Goal: Information Seeking & Learning: Learn about a topic

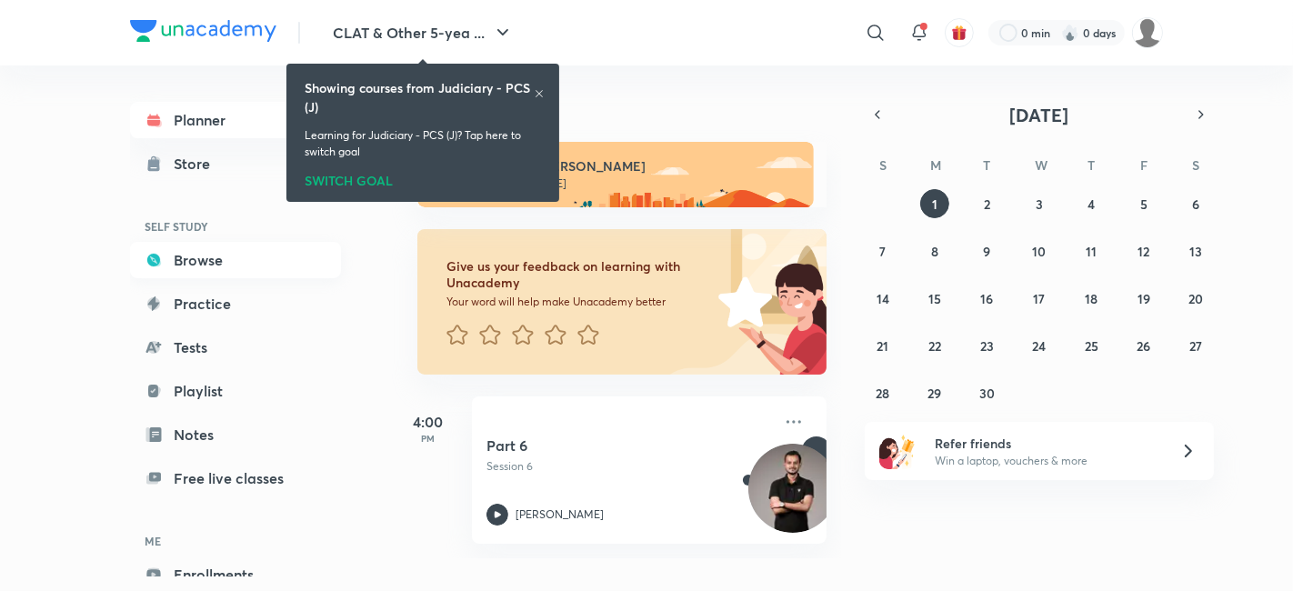
click at [222, 243] on link "Browse" at bounding box center [235, 260] width 211 height 36
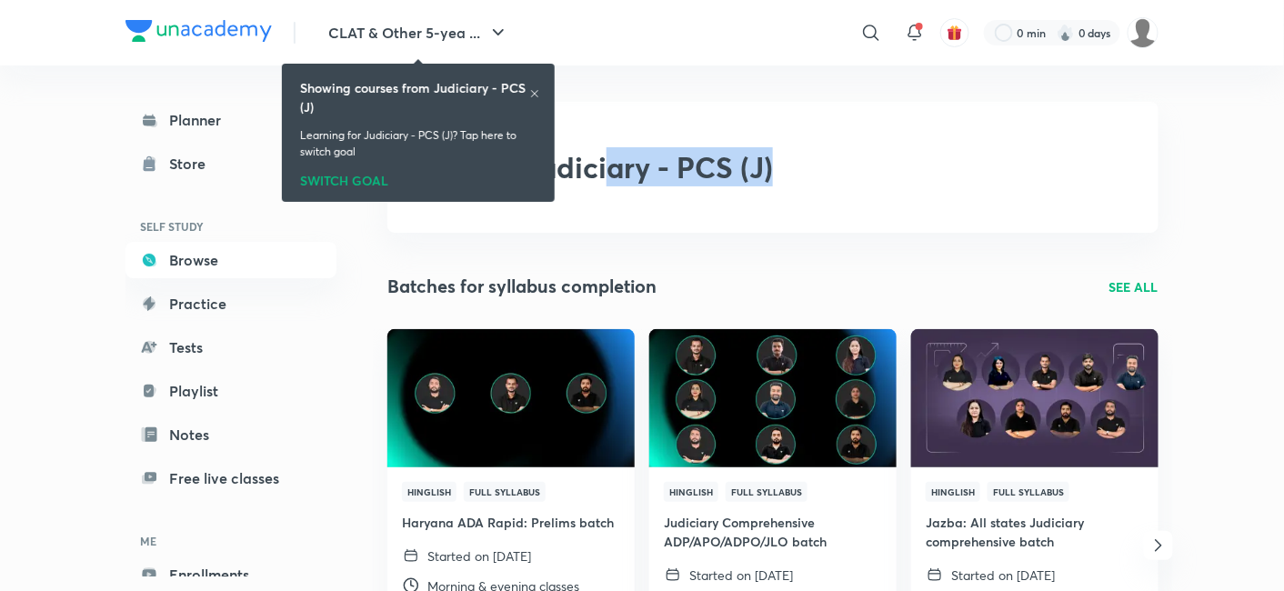
drag, startPoint x: 772, startPoint y: 175, endPoint x: 607, endPoint y: 182, distance: 164.7
click at [607, 182] on h2 "Judiciary - PCS (J)" at bounding box center [649, 167] width 247 height 35
click at [532, 95] on icon at bounding box center [534, 93] width 7 height 7
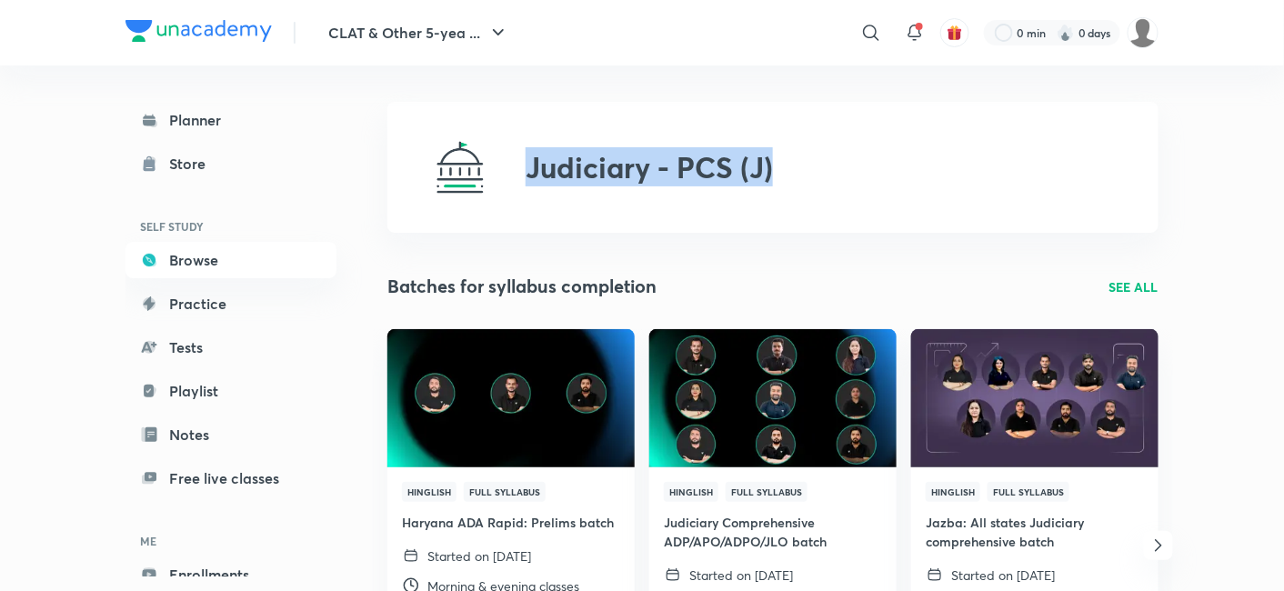
drag, startPoint x: 519, startPoint y: 167, endPoint x: 784, endPoint y: 164, distance: 264.6
click at [784, 164] on div "Judiciary - PCS (J)" at bounding box center [772, 167] width 771 height 131
copy h2 "Judiciary - PCS (J)"
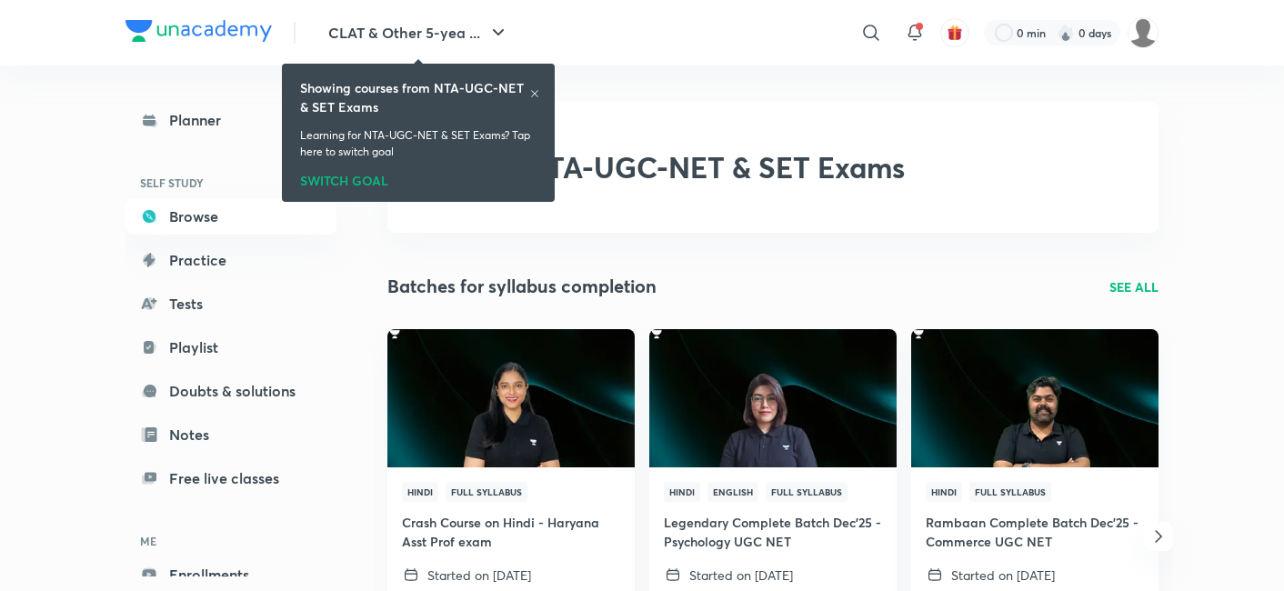
click at [917, 179] on div "NTA-UGC-NET & SET Exams" at bounding box center [772, 167] width 771 height 131
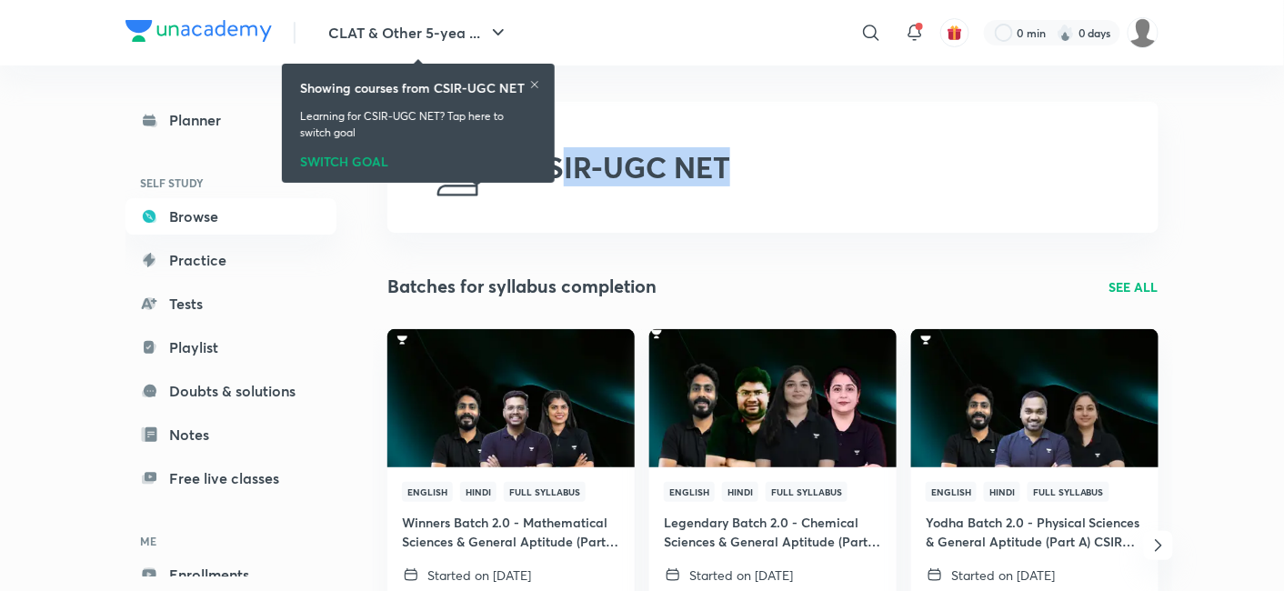
click at [171, 38] on img at bounding box center [198, 31] width 146 height 22
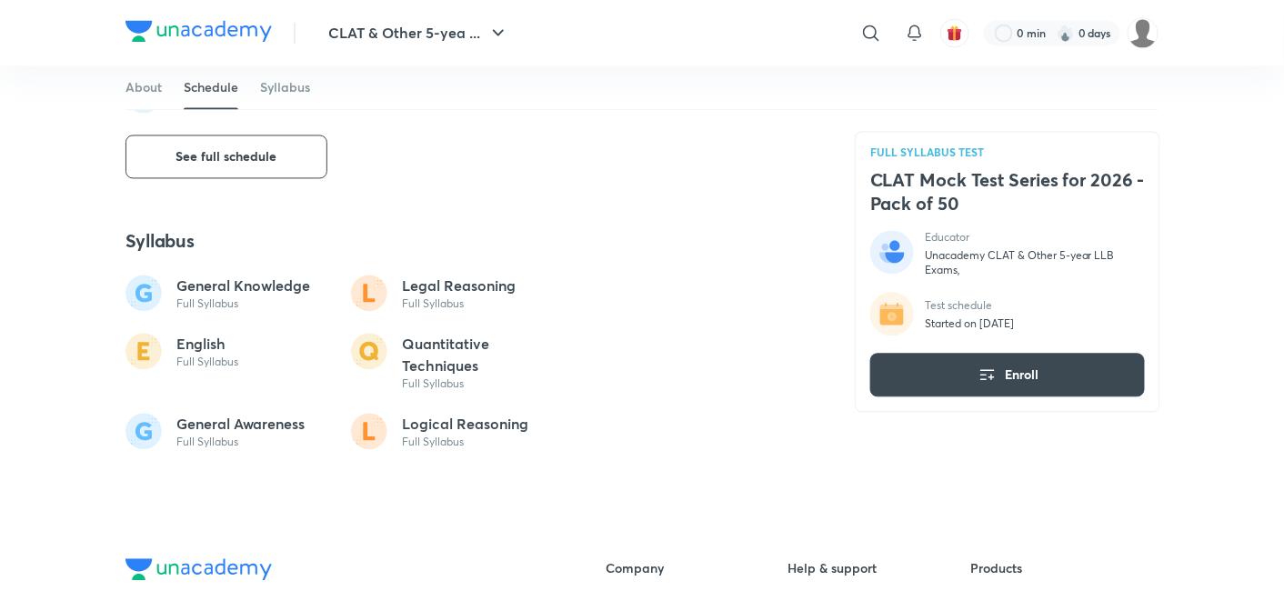
scroll to position [1111, 0]
